Goal: Find specific page/section: Find specific page/section

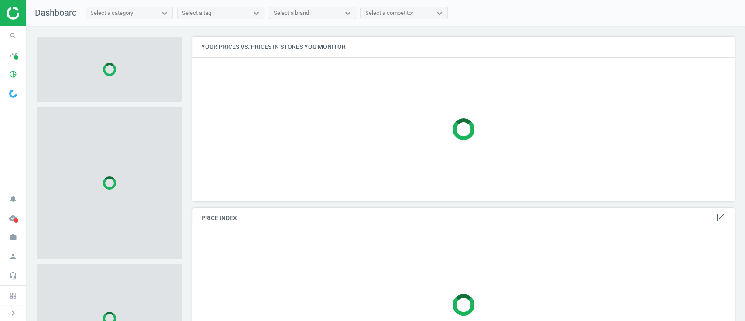
scroll to position [182, 551]
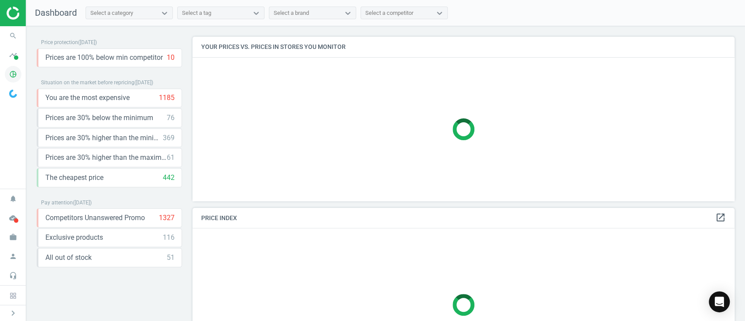
click at [6, 68] on span "pie_chart_outlined" at bounding box center [13, 74] width 26 height 19
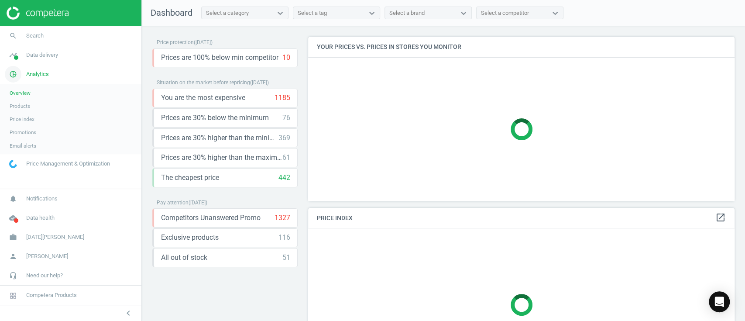
scroll to position [4, 4]
click at [27, 102] on link "Products" at bounding box center [70, 105] width 141 height 13
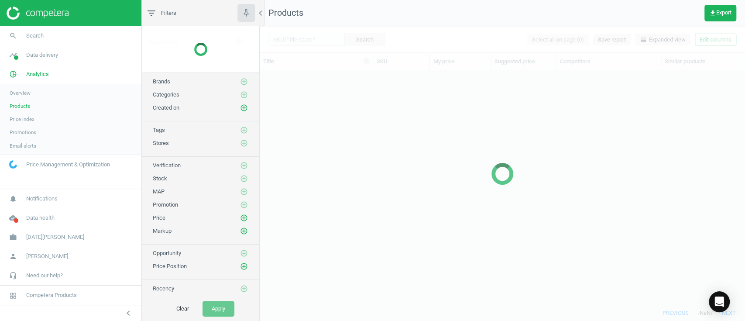
scroll to position [216, 476]
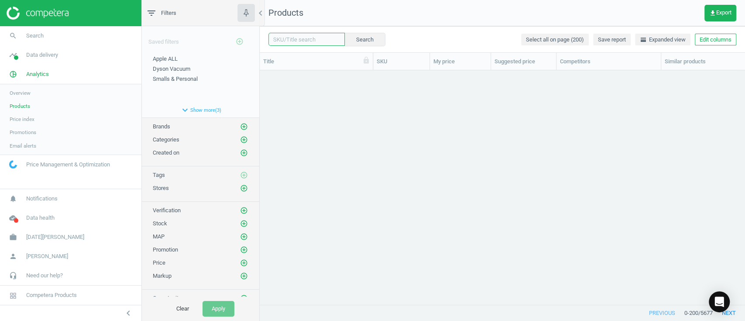
click at [300, 40] on input "text" at bounding box center [306, 39] width 76 height 13
paste input "242688"
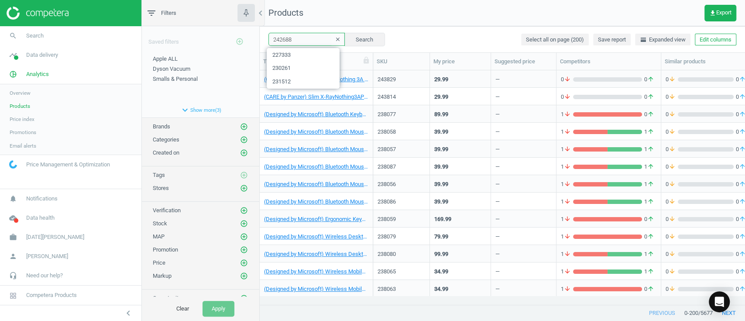
type input "242688"
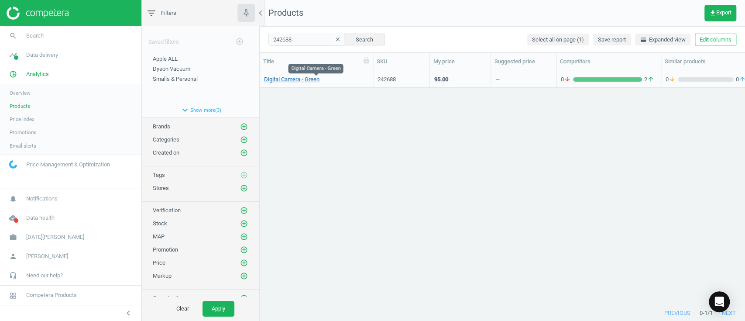
click at [305, 79] on link "Digital Camera - Green" at bounding box center [291, 79] width 55 height 8
